Goal: Find specific page/section

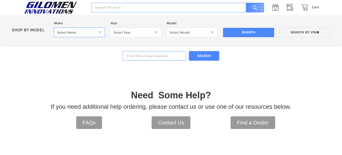
click at [99, 32] on select "Select Make Bobcat UTV Gravely UTV ACE 900 RANGER 570 Ranger 700 / 800 RANGER 9…" at bounding box center [79, 33] width 51 height 10
select select "353"
click at [54, 28] on select "Select Make Bobcat UTV Gravely UTV ACE 900 RANGER 570 Ranger 700 / 800 RANGER 9…" at bounding box center [79, 33] width 51 height 10
click at [157, 32] on select "Select Year [DATE] 2017 2018 2019 2020 2021 2022 2023 2024 2025" at bounding box center [135, 33] width 51 height 10
select select "376"
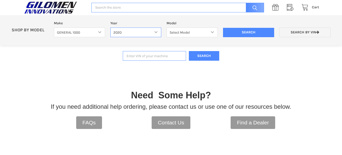
click at [110, 28] on select "Select Year [DATE] 2017 2018 2019 2020 2021 2022 2023 2024 2025" at bounding box center [135, 33] width 51 height 10
click at [212, 31] on select "Select Model General 1000 General 4 1000 General XP 1000 General XP 4 1000" at bounding box center [192, 33] width 51 height 10
select select "379"
click at [167, 28] on select "Select Model General 1000 General 4 1000 General XP 1000 General XP 4 1000" at bounding box center [192, 33] width 51 height 10
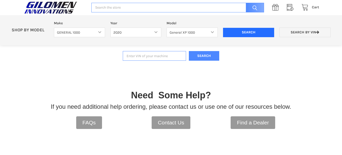
click at [246, 32] on input "Search" at bounding box center [248, 33] width 51 height 10
